Goal: Task Accomplishment & Management: Manage account settings

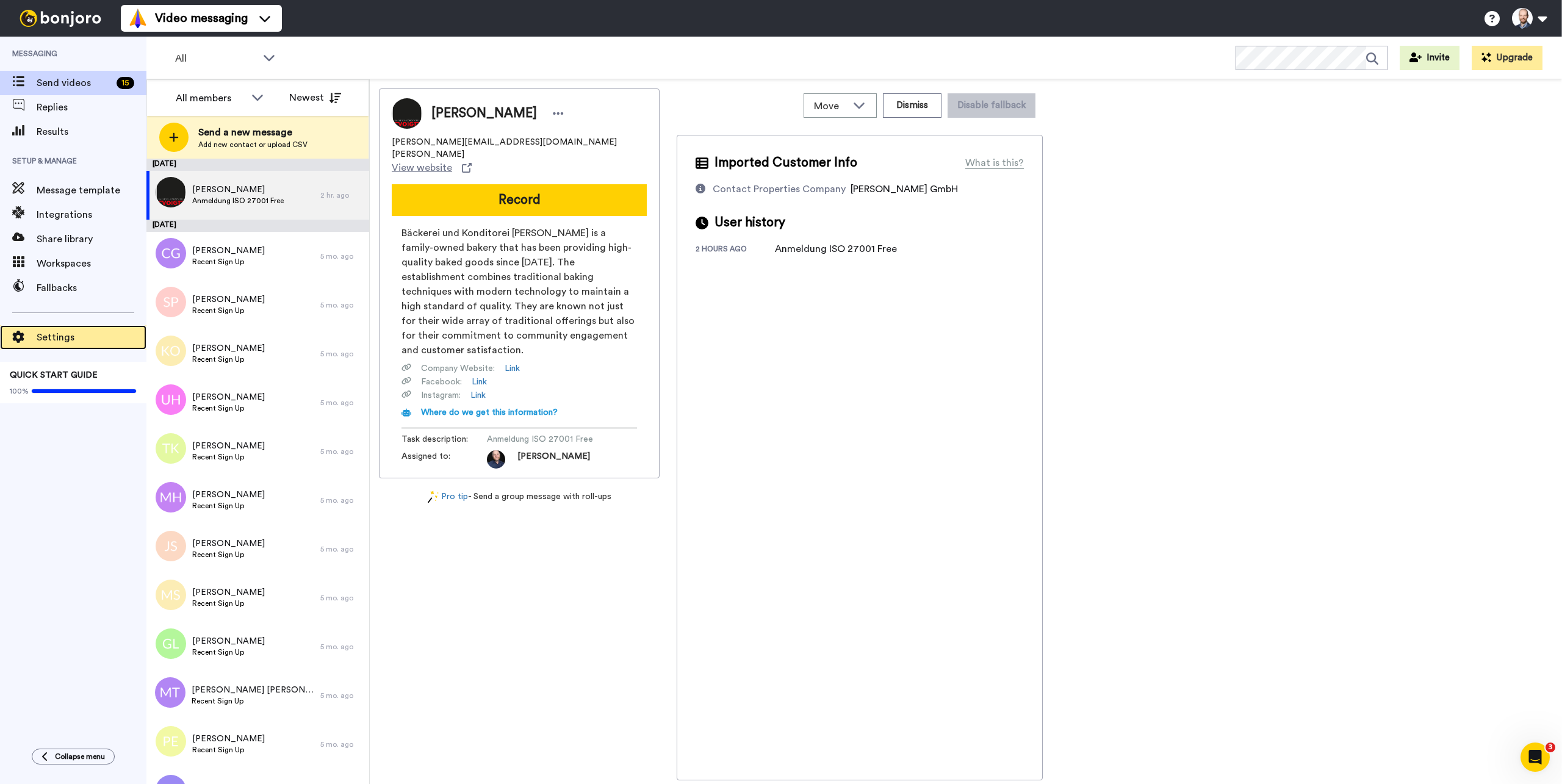
click at [69, 335] on span "Settings" at bounding box center [92, 337] width 110 height 14
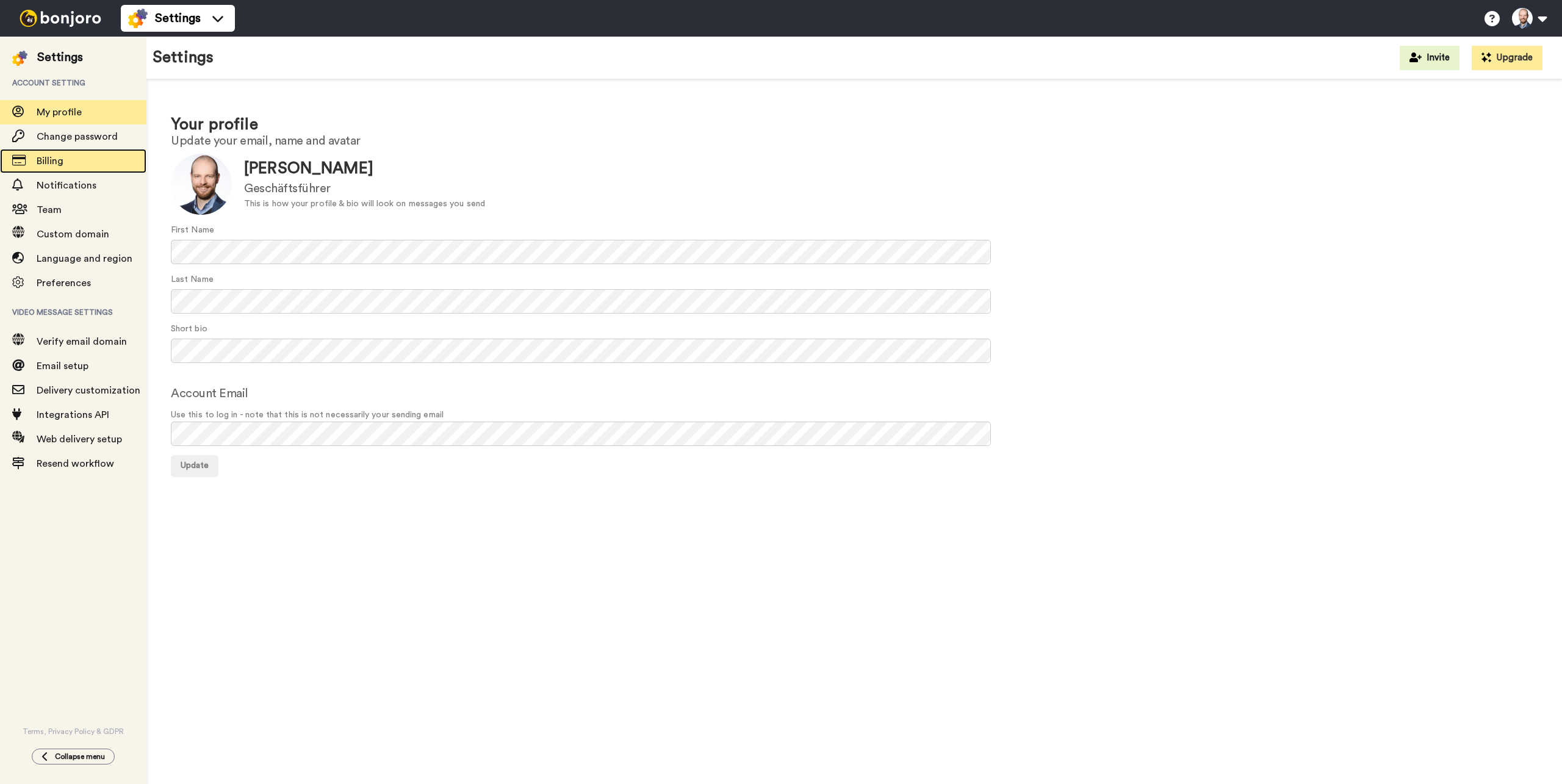
click at [62, 164] on span "Billing" at bounding box center [50, 161] width 27 height 9
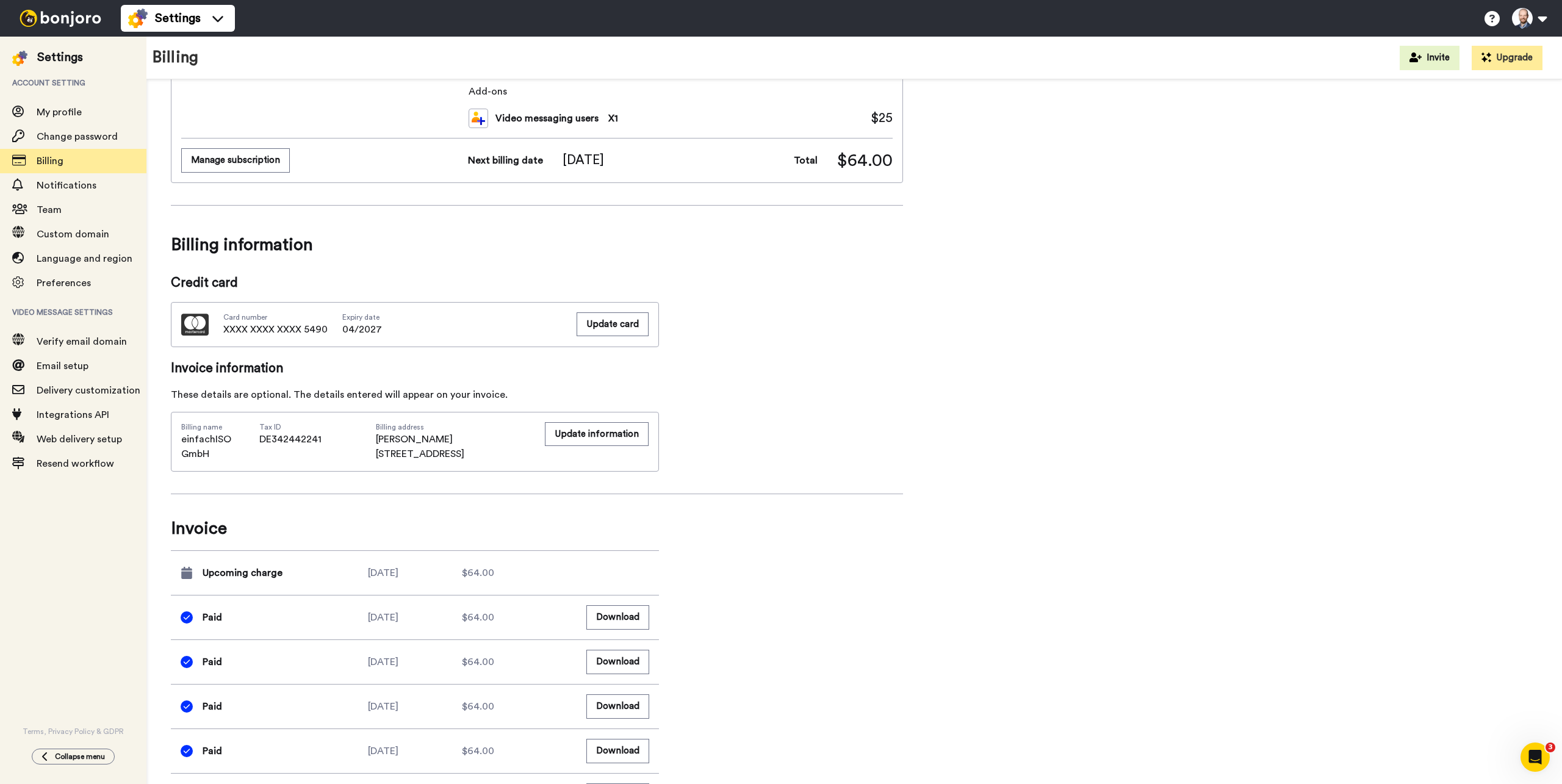
scroll to position [310, 0]
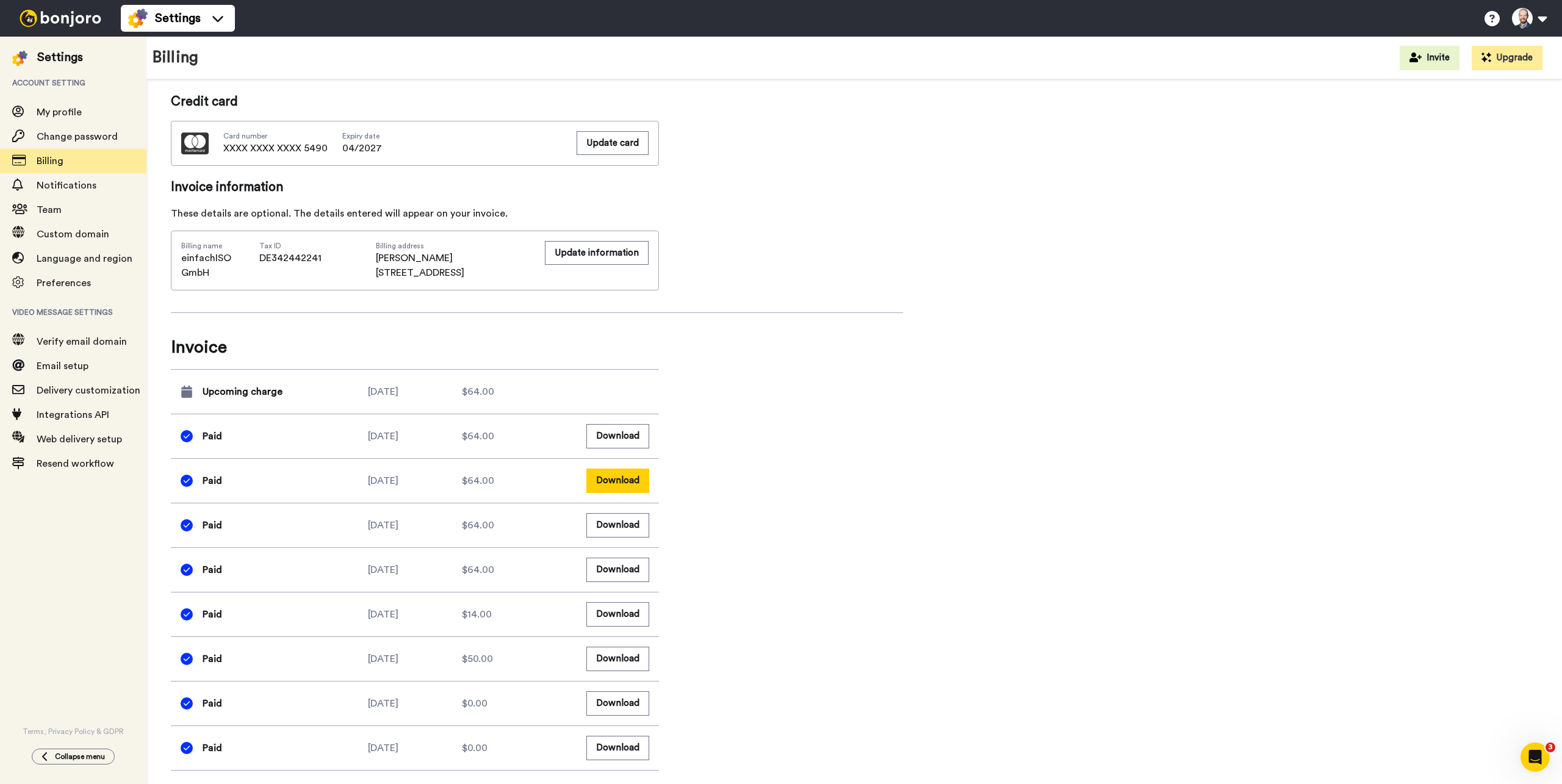
click at [596, 482] on button "Download" at bounding box center [618, 480] width 63 height 24
click at [634, 437] on button "Download" at bounding box center [618, 436] width 63 height 24
